Goal: Information Seeking & Learning: Check status

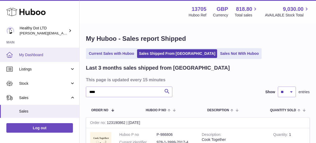
click at [20, 58] on link "My Dashboard" at bounding box center [39, 55] width 79 height 14
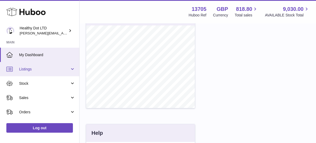
scroll to position [199, 0]
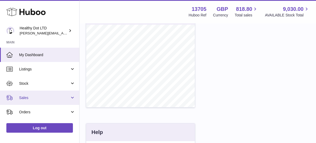
click at [45, 99] on span "Sales" at bounding box center [44, 97] width 51 height 5
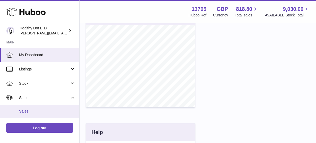
click at [42, 108] on link "Sales" at bounding box center [39, 111] width 79 height 13
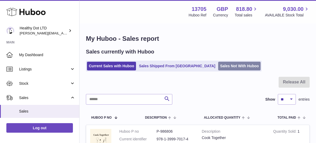
click at [222, 67] on link "Sales Not With Huboo" at bounding box center [239, 66] width 42 height 9
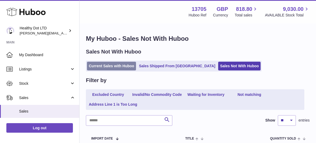
click at [108, 67] on link "Current Sales with Huboo" at bounding box center [111, 66] width 49 height 9
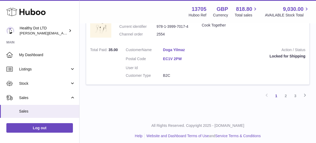
scroll to position [863, 0]
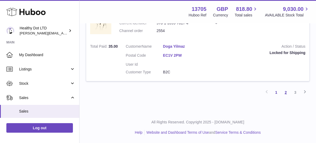
click at [286, 93] on link "2" at bounding box center [286, 93] width 10 height 10
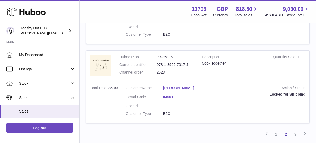
scroll to position [820, 0]
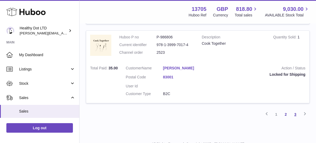
click at [296, 113] on link "3" at bounding box center [296, 115] width 10 height 10
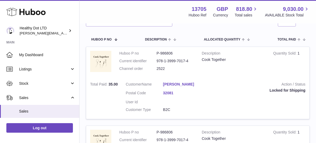
scroll to position [274, 0]
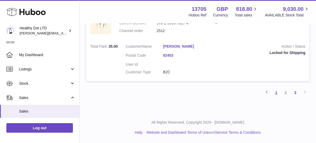
click at [275, 93] on link "1" at bounding box center [277, 93] width 10 height 10
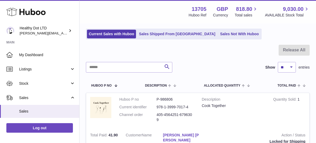
scroll to position [5, 0]
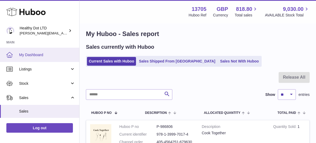
click at [34, 60] on link "My Dashboard" at bounding box center [39, 55] width 79 height 14
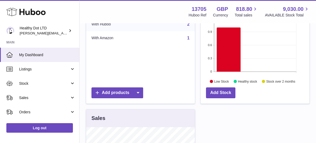
scroll to position [99, 0]
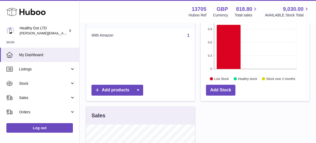
click at [249, 86] on div "Add Stock" at bounding box center [255, 91] width 109 height 19
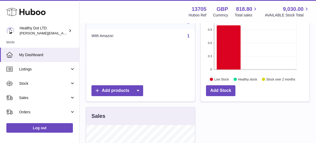
click at [243, 63] on rect at bounding box center [255, 42] width 82 height 53
click at [246, 73] on icon "1.2 0.9 0.6 0.3 0 Low Stock 1 Low Stock Healthy stock Stock over 2 months" at bounding box center [255, 43] width 109 height 80
click at [231, 57] on icon at bounding box center [229, 47] width 24 height 44
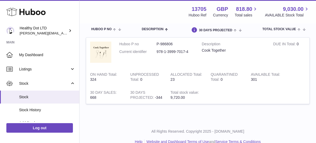
scroll to position [67, 0]
